Goal: Task Accomplishment & Management: Use online tool/utility

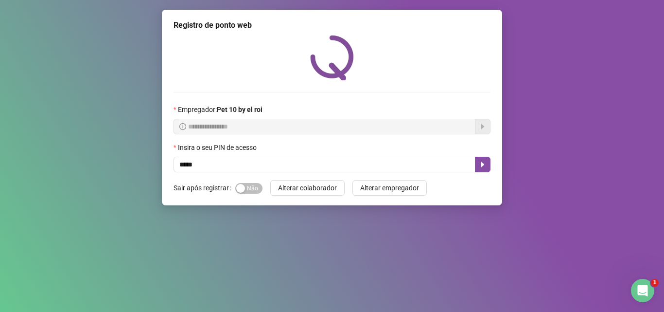
type input "*****"
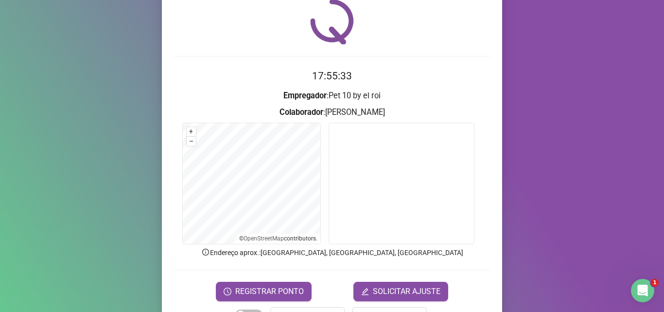
scroll to position [68, 0]
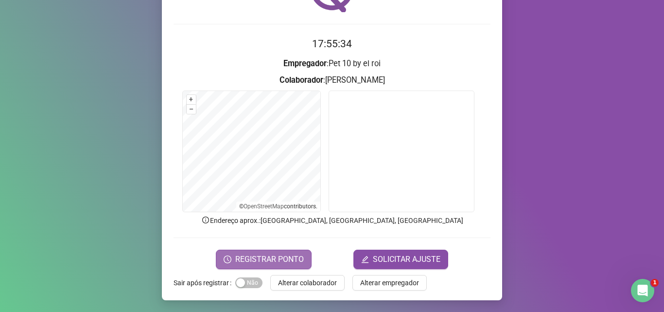
click at [285, 260] on span "REGISTRAR PONTO" at bounding box center [269, 259] width 69 height 12
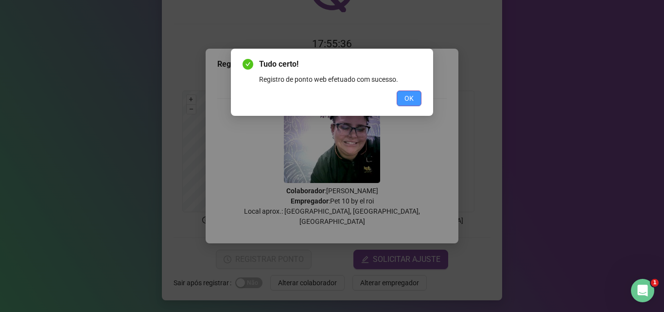
click at [407, 96] on span "OK" at bounding box center [409, 98] width 9 height 11
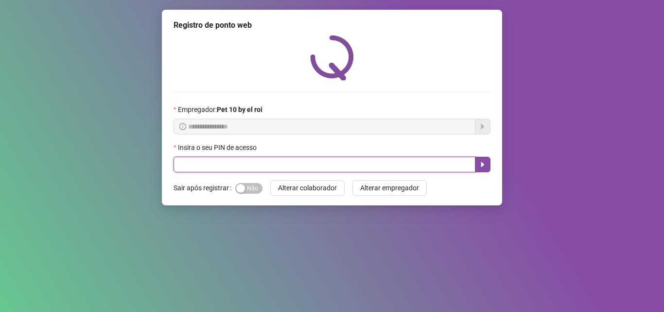
click at [207, 167] on input "text" at bounding box center [325, 165] width 302 height 16
type input "*****"
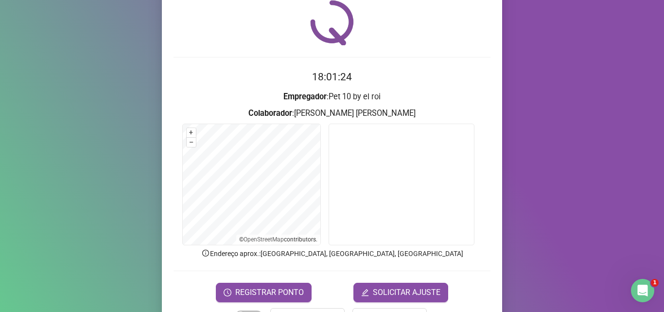
scroll to position [49, 0]
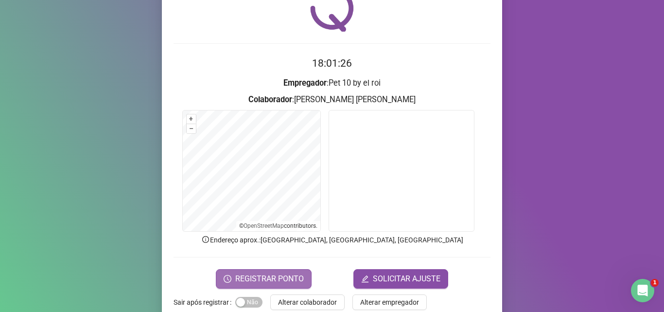
click at [291, 276] on span "REGISTRAR PONTO" at bounding box center [269, 279] width 69 height 12
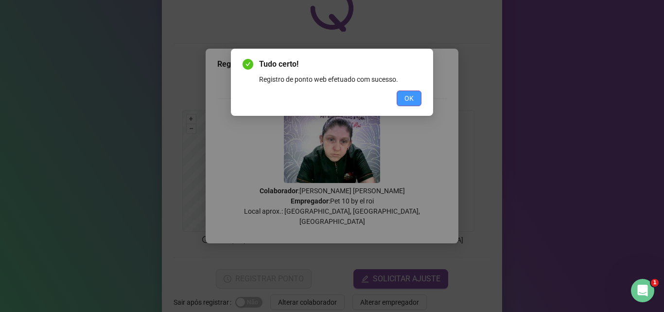
click at [416, 104] on button "OK" at bounding box center [409, 98] width 25 height 16
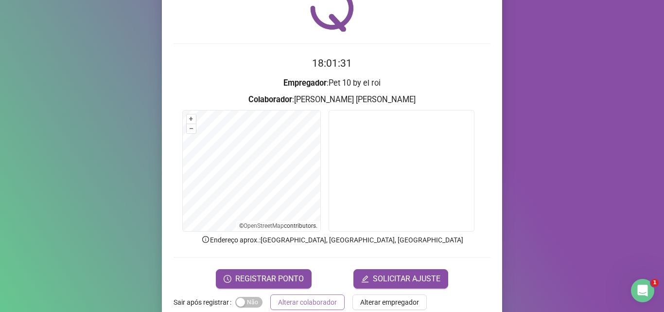
scroll to position [68, 0]
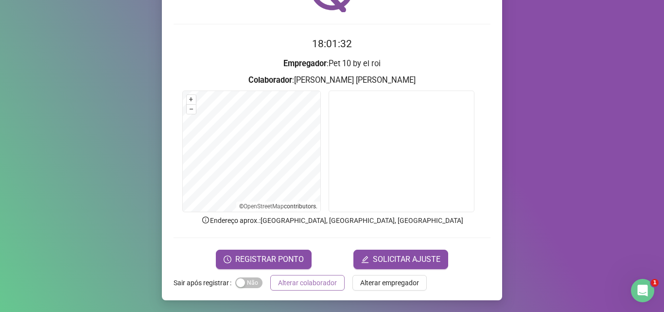
click at [294, 290] on button "Alterar colaborador" at bounding box center [307, 283] width 74 height 16
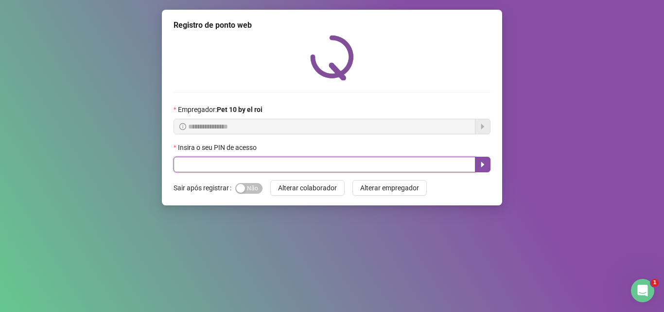
click at [427, 161] on input "text" at bounding box center [325, 165] width 302 height 16
type input "*****"
click at [480, 160] on button "button" at bounding box center [483, 165] width 16 height 16
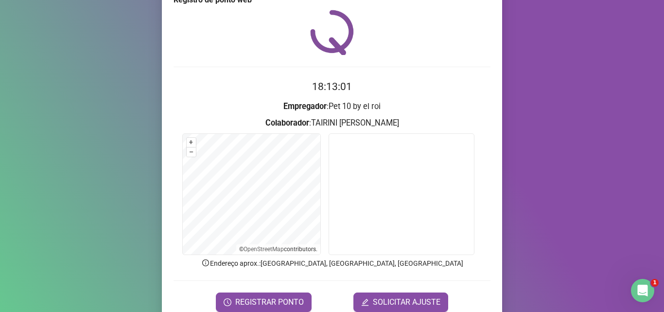
scroll to position [68, 0]
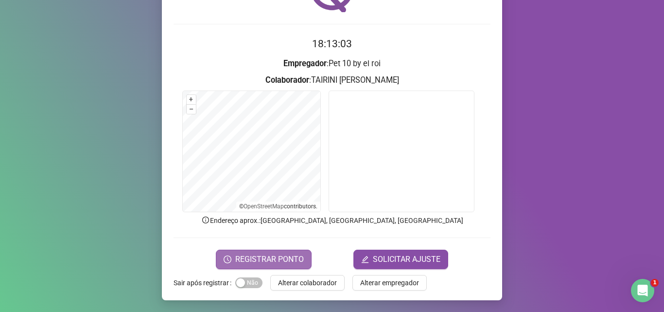
click at [260, 255] on span "REGISTRAR PONTO" at bounding box center [269, 259] width 69 height 12
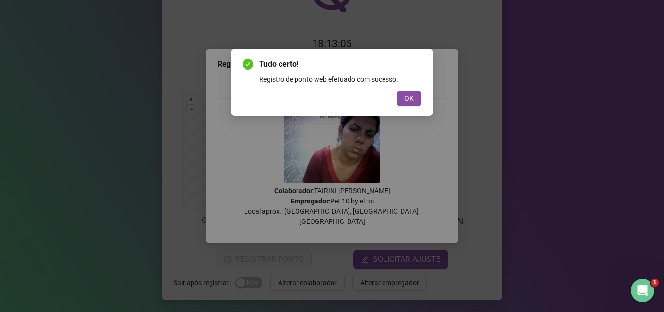
click at [405, 97] on span "OK" at bounding box center [409, 98] width 9 height 11
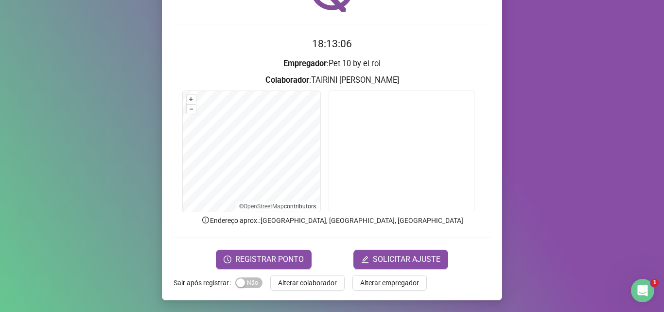
click at [314, 284] on span "Alterar colaborador" at bounding box center [307, 282] width 59 height 11
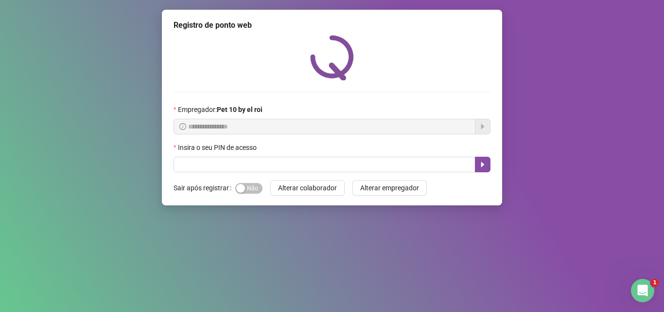
scroll to position [0, 0]
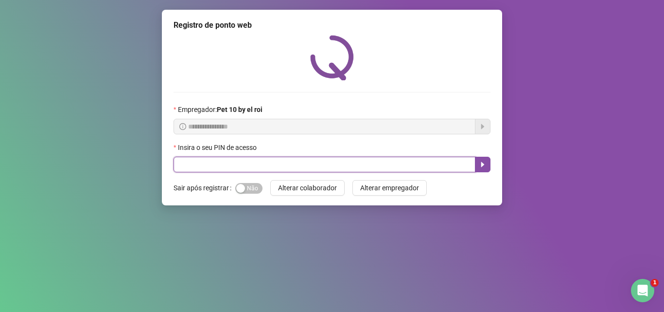
click at [222, 166] on input "text" at bounding box center [325, 165] width 302 height 16
type input "*****"
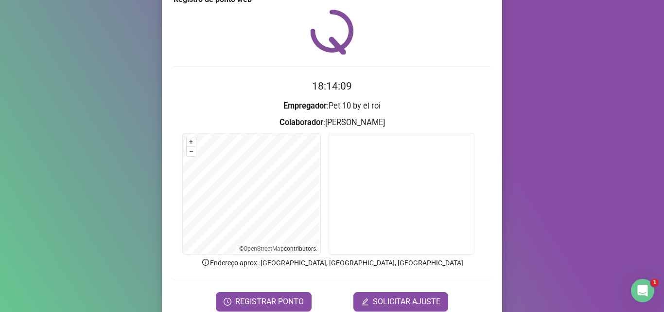
scroll to position [49, 0]
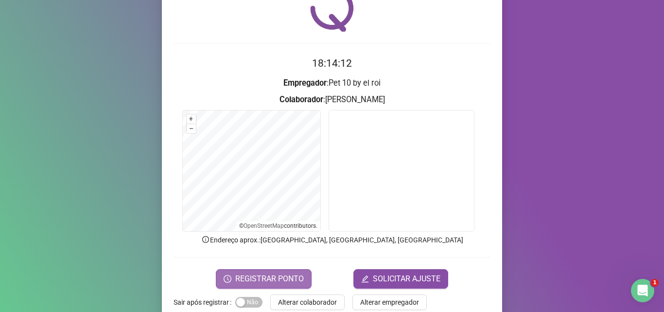
click at [270, 273] on span "REGISTRAR PONTO" at bounding box center [269, 279] width 69 height 12
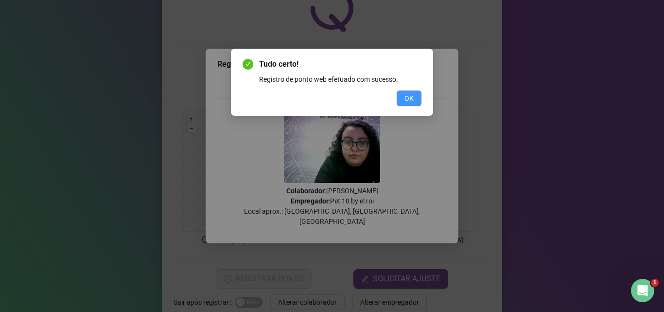
click at [408, 95] on span "OK" at bounding box center [409, 98] width 9 height 11
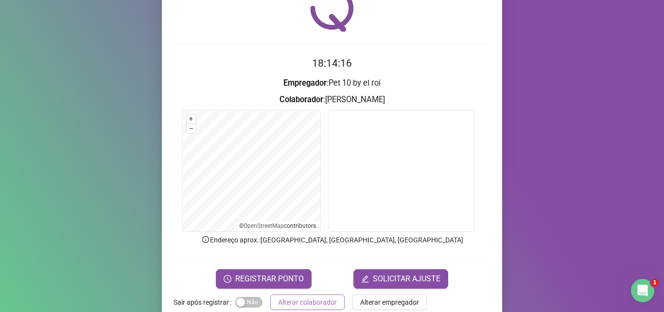
click at [305, 302] on span "Alterar colaborador" at bounding box center [307, 302] width 59 height 11
